Goal: Find specific page/section: Find specific page/section

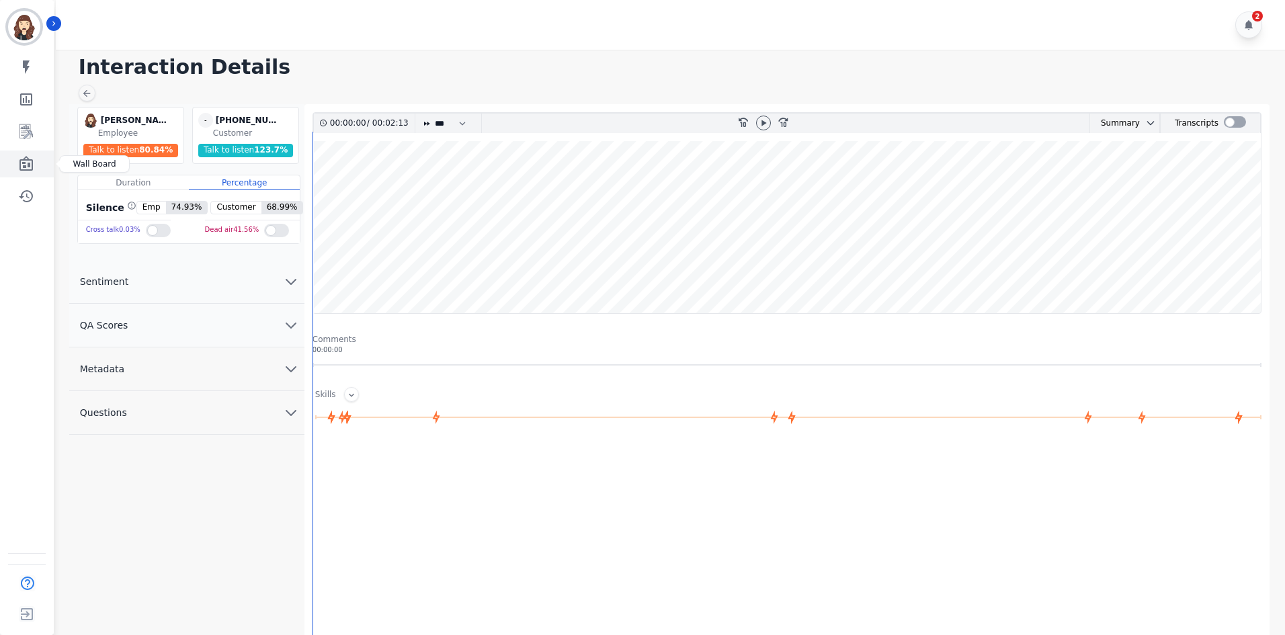
click at [28, 167] on icon "Sidebar" at bounding box center [25, 163] width 13 height 15
